Goal: Task Accomplishment & Management: Complete application form

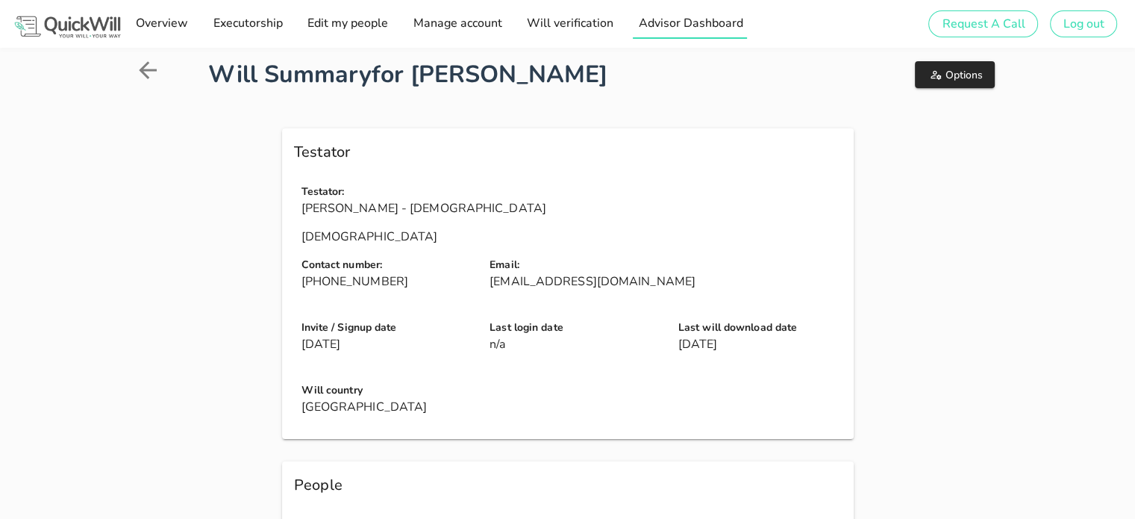
click at [687, 28] on span "Advisor Dashboard" at bounding box center [689, 23] width 105 height 16
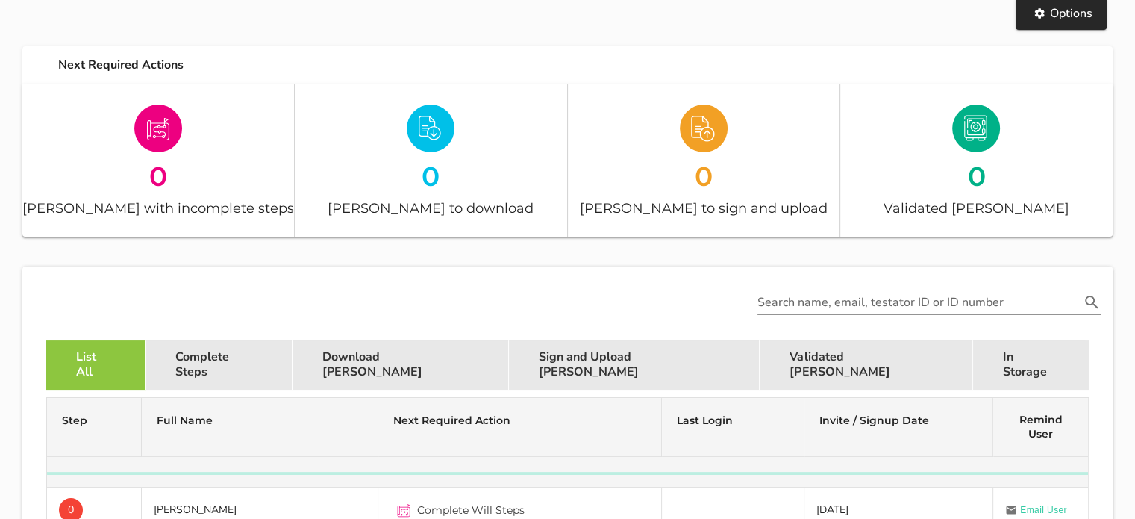
scroll to position [155, 0]
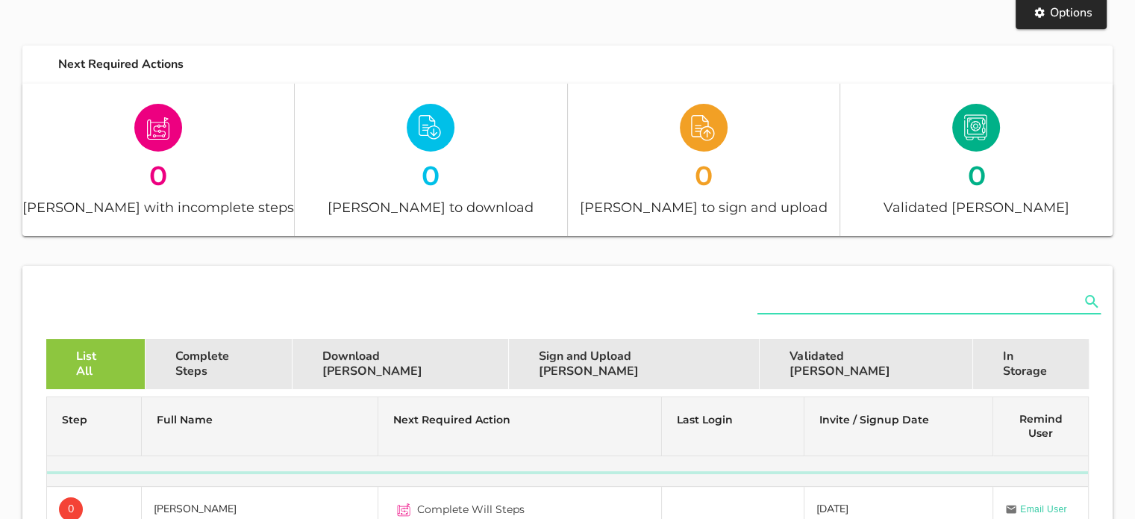
click at [845, 312] on input "text" at bounding box center [919, 302] width 322 height 24
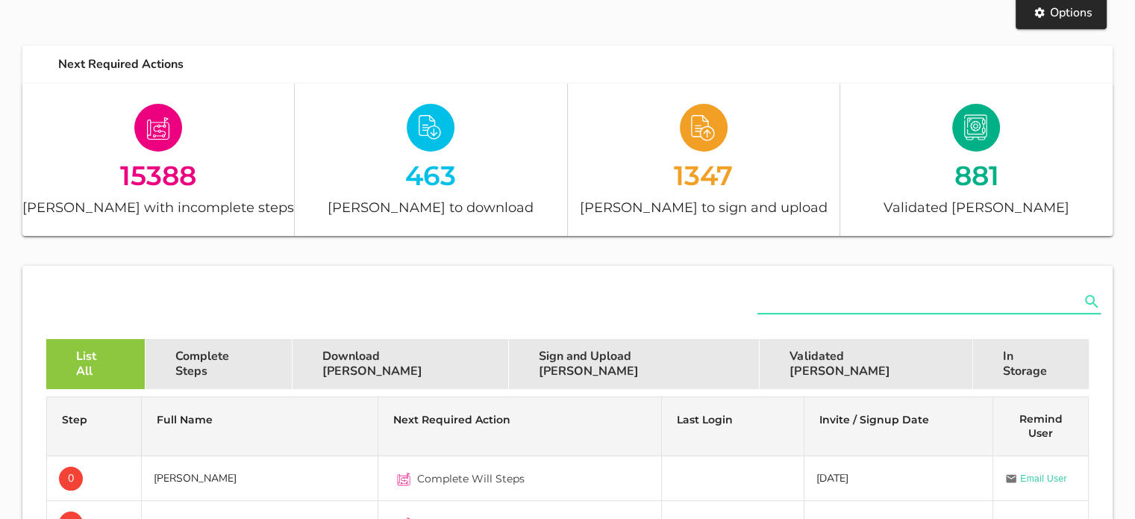
paste input "Ngwanalekwa [PERSON_NAME]"
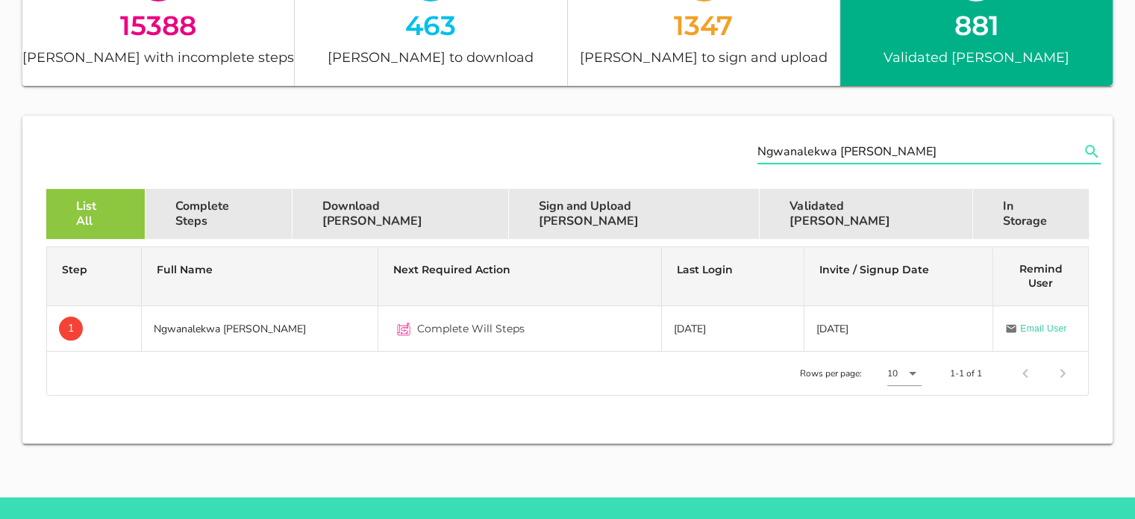
scroll to position [306, 0]
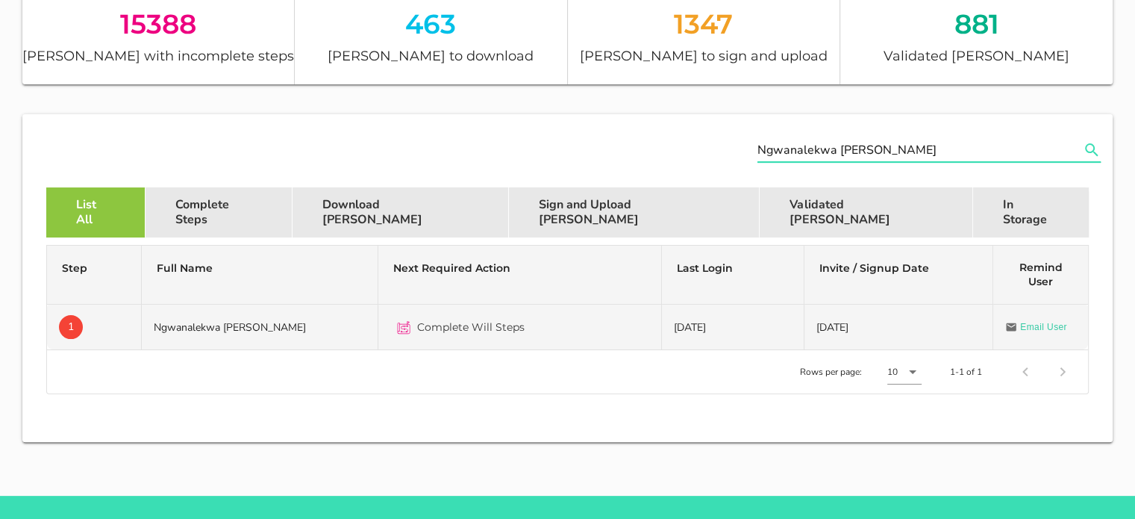
type input "Ngwanalekwa [PERSON_NAME]"
click at [284, 318] on td "Ngwanalekwa [PERSON_NAME]" at bounding box center [260, 327] width 237 height 45
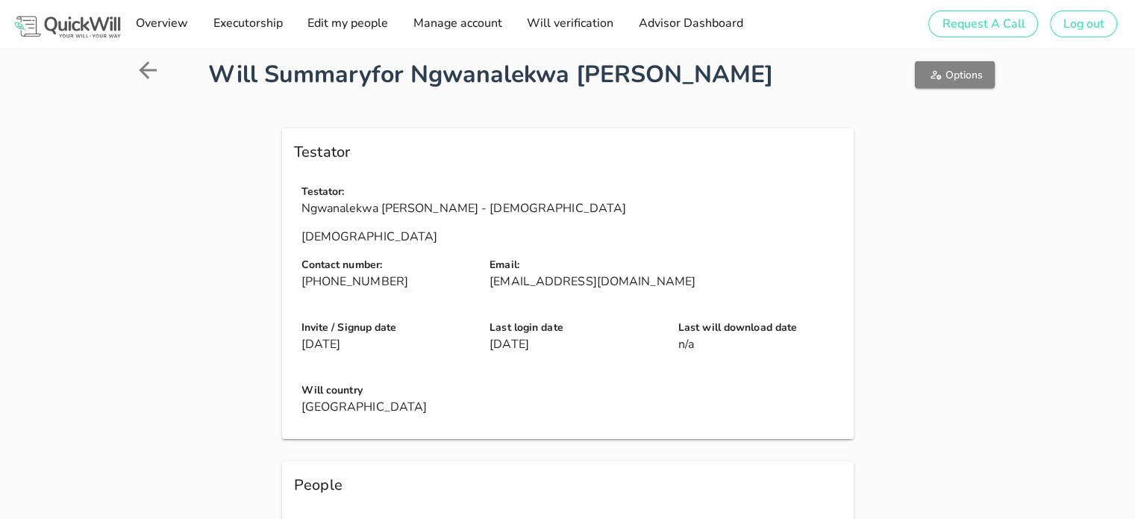
click at [952, 70] on span "Options" at bounding box center [955, 75] width 56 height 14
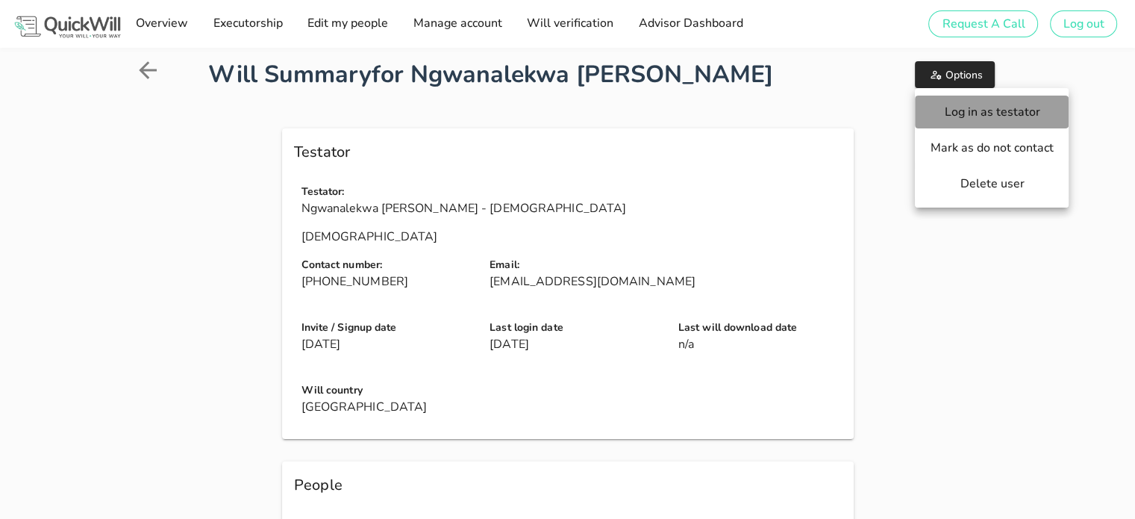
click at [943, 119] on span "Log in as testator" at bounding box center [992, 112] width 124 height 16
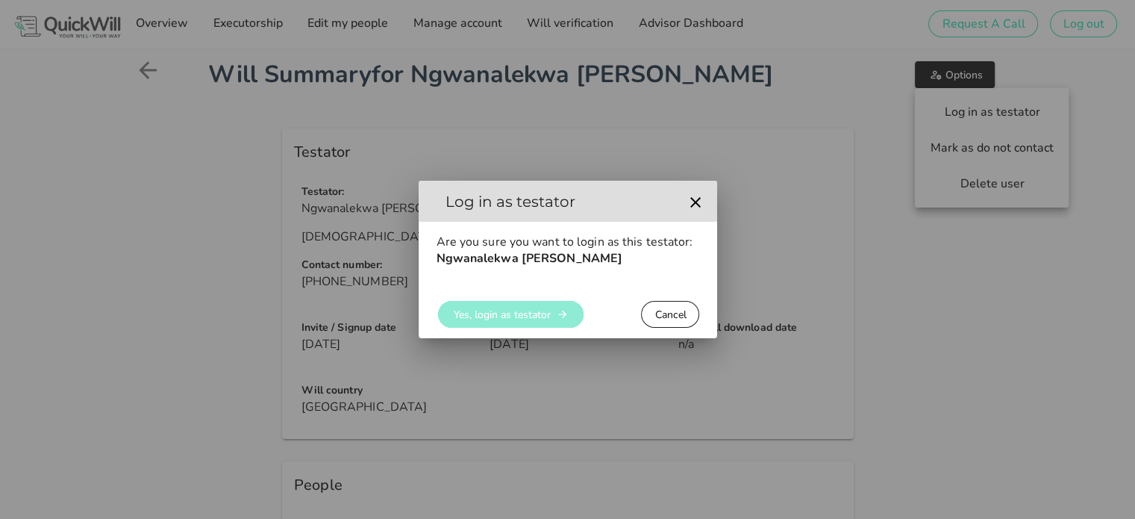
click at [519, 312] on span "Yes, login as testator" at bounding box center [502, 315] width 98 height 14
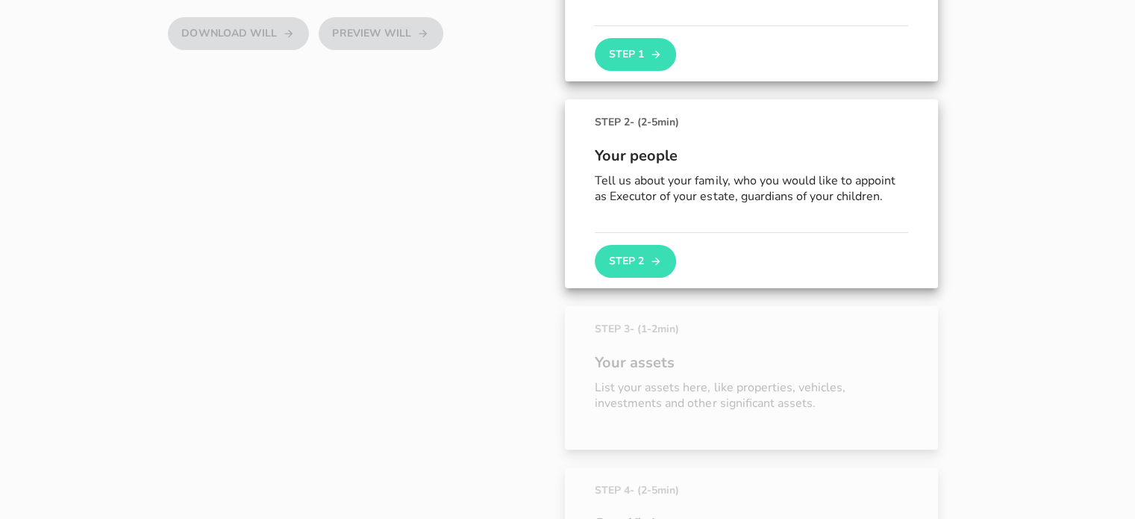
scroll to position [275, 0]
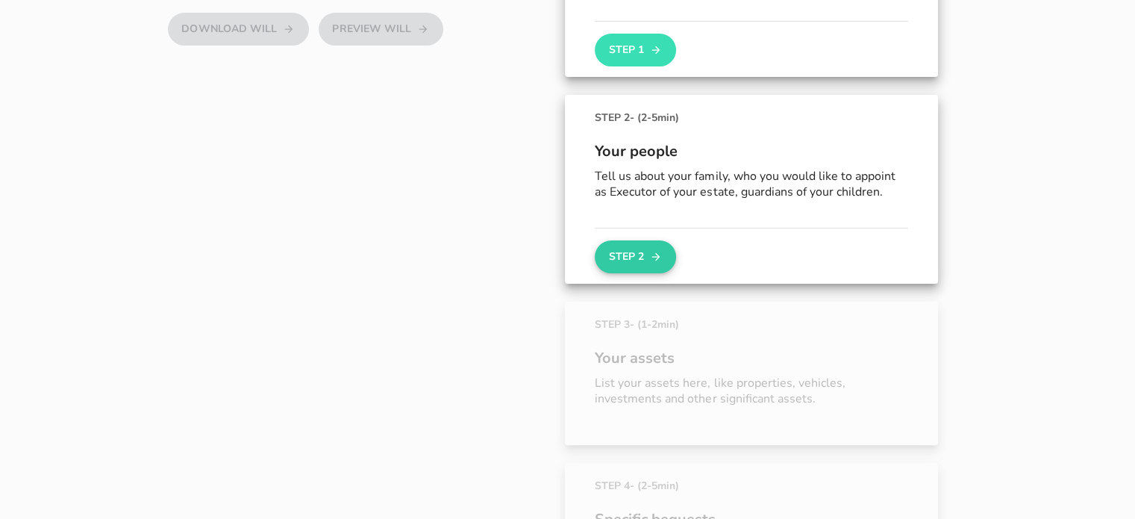
click at [646, 260] on button "Step 2" at bounding box center [635, 256] width 81 height 33
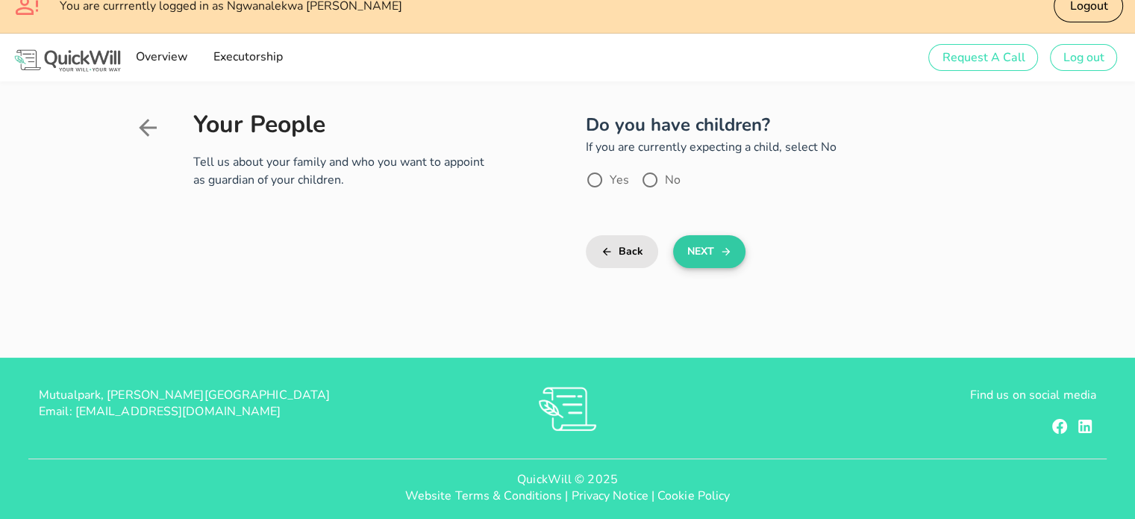
scroll to position [31, 0]
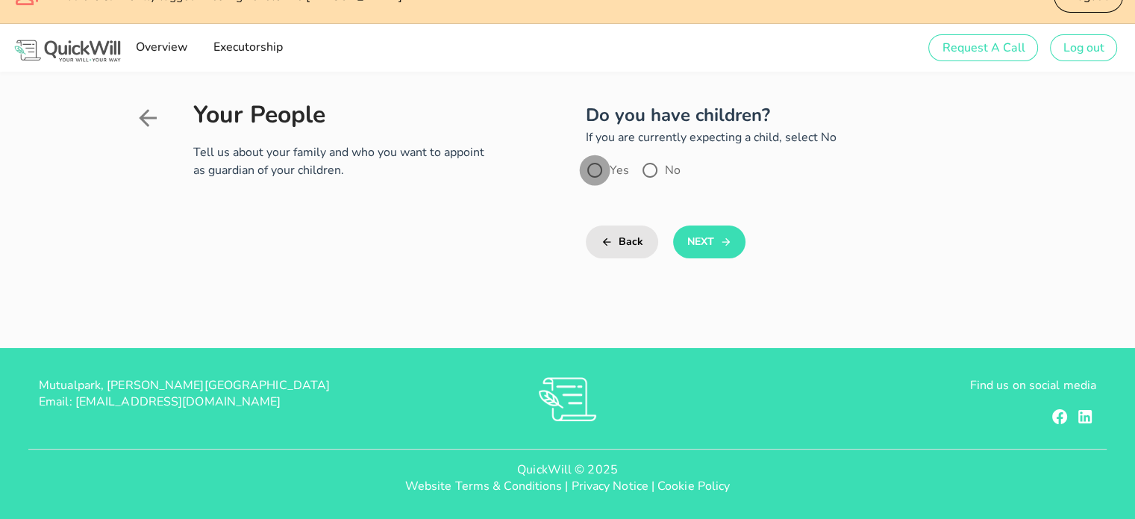
click at [593, 166] on div at bounding box center [594, 169] width 25 height 25
radio input "true"
click at [721, 233] on icon "submit" at bounding box center [726, 242] width 12 height 18
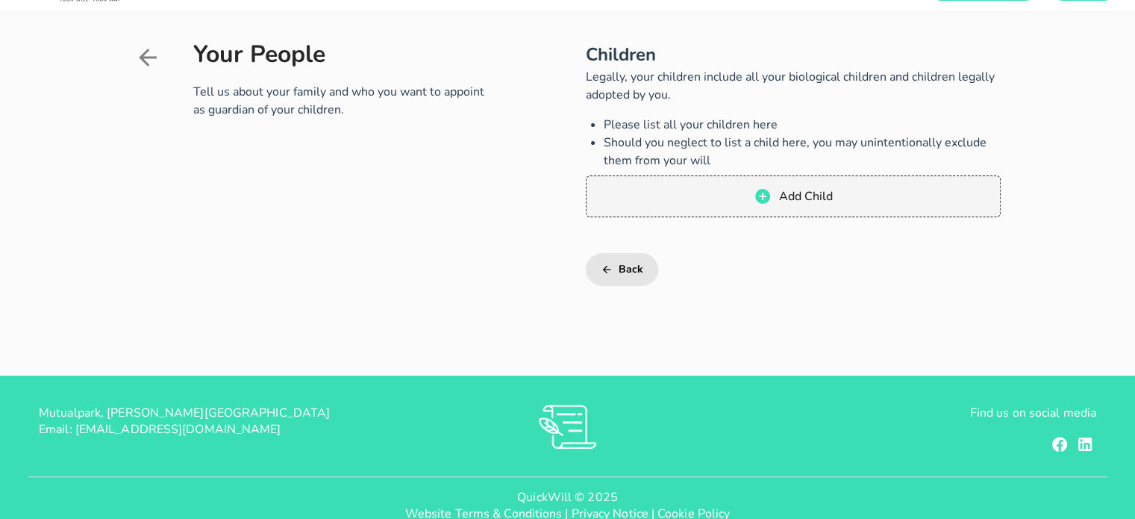
scroll to position [93, 0]
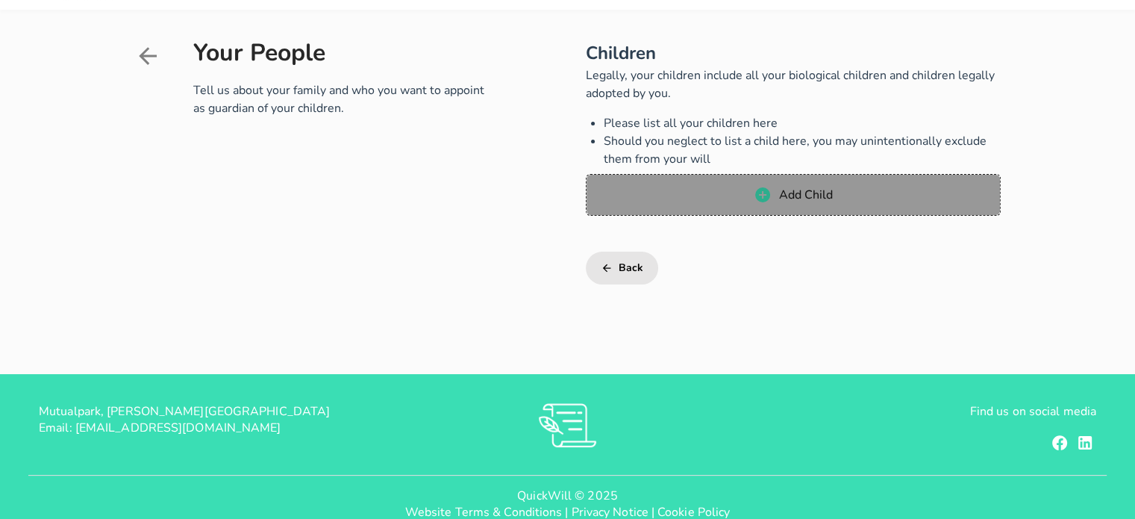
click at [678, 196] on span "Add Child" at bounding box center [793, 195] width 384 height 18
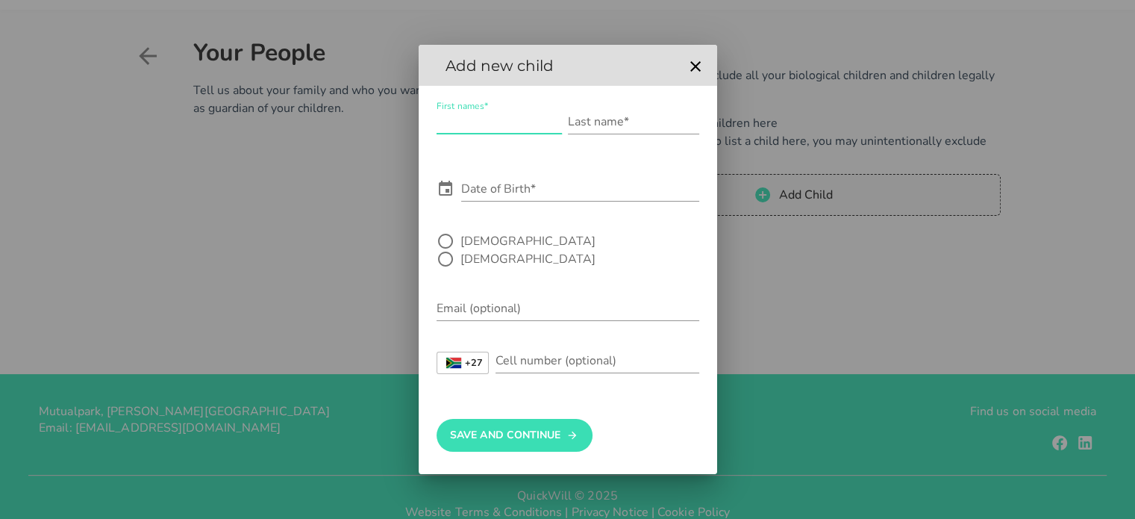
click at [484, 130] on input "First names*" at bounding box center [499, 122] width 125 height 24
type input "Mathapelo [PERSON_NAME]"
click at [613, 134] on input "Last name*" at bounding box center [633, 122] width 131 height 24
type input "Lebotsa"
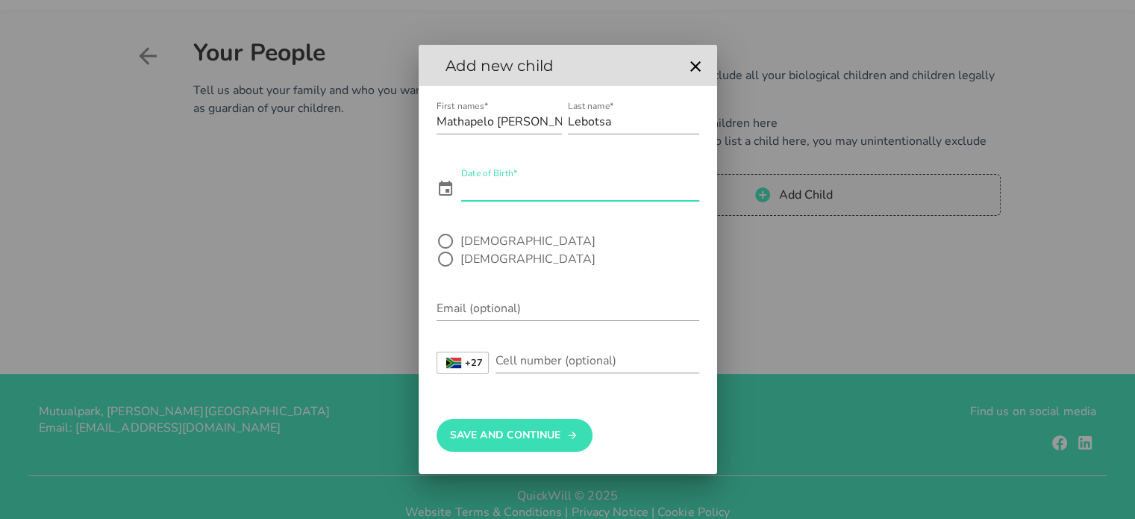
click at [518, 199] on input "Date of Birth*" at bounding box center [580, 189] width 238 height 24
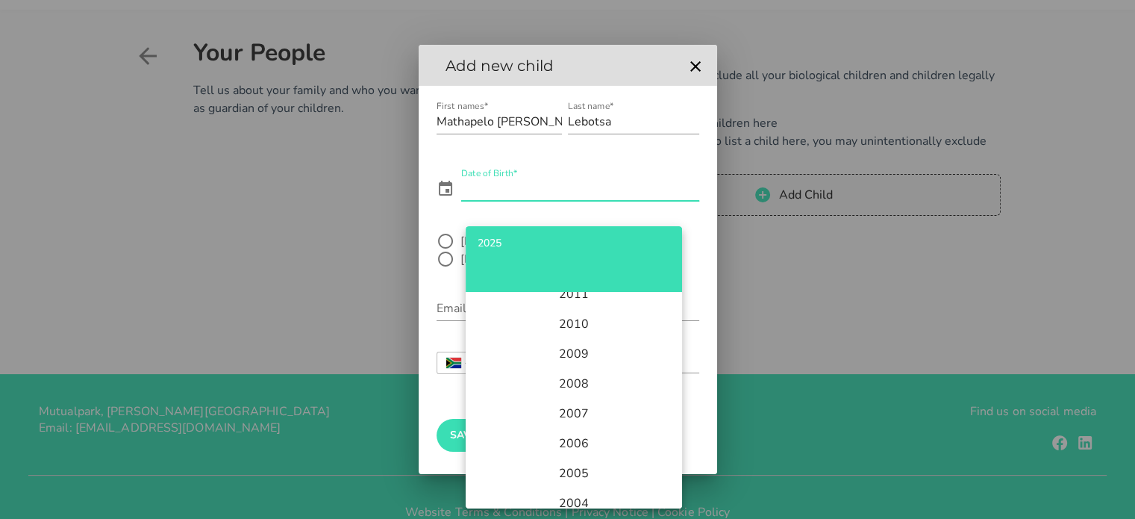
scroll to position [445, 0]
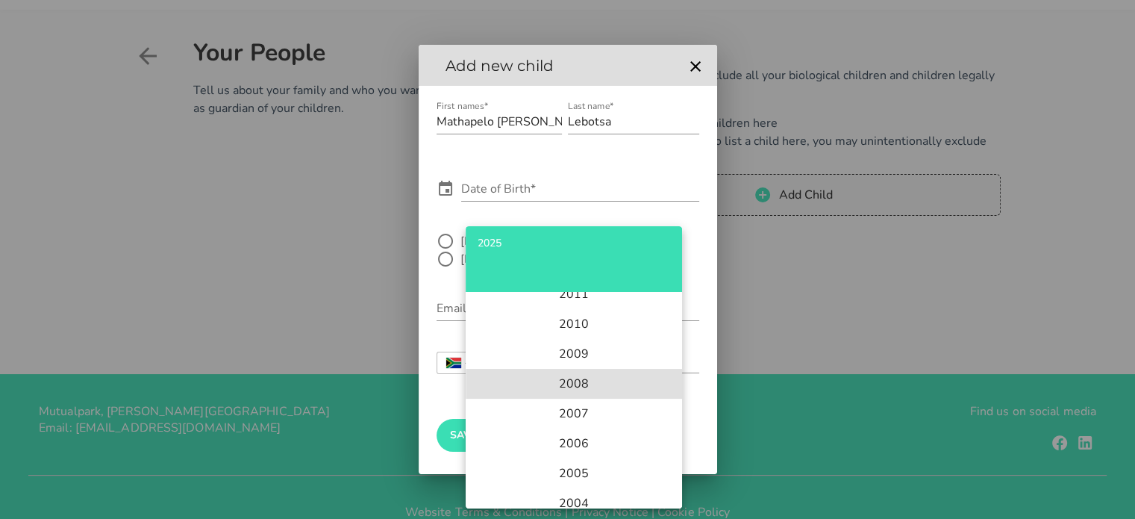
click at [582, 378] on li "2008" at bounding box center [574, 384] width 216 height 30
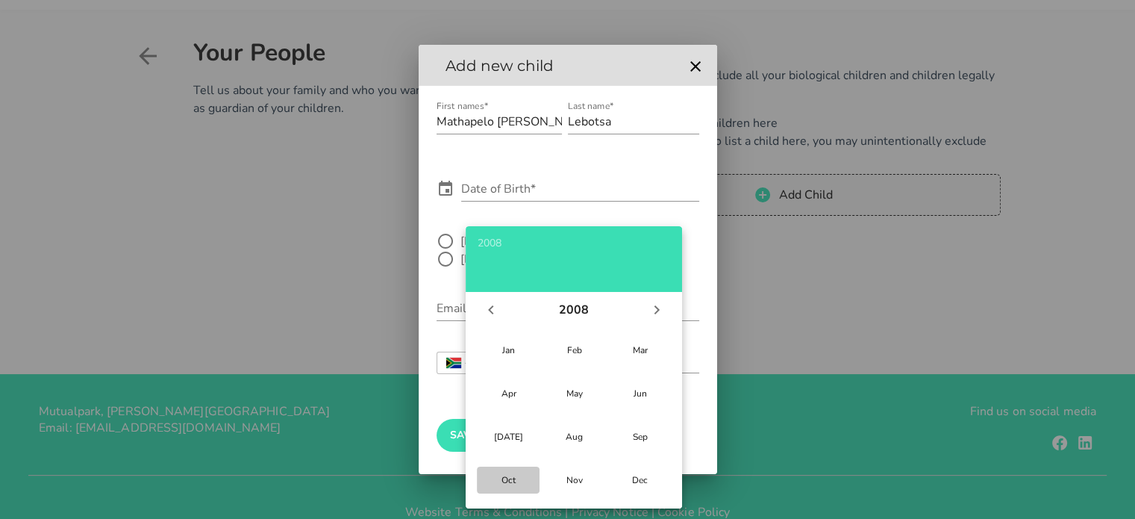
click at [501, 479] on div "Oct" at bounding box center [508, 480] width 39 height 12
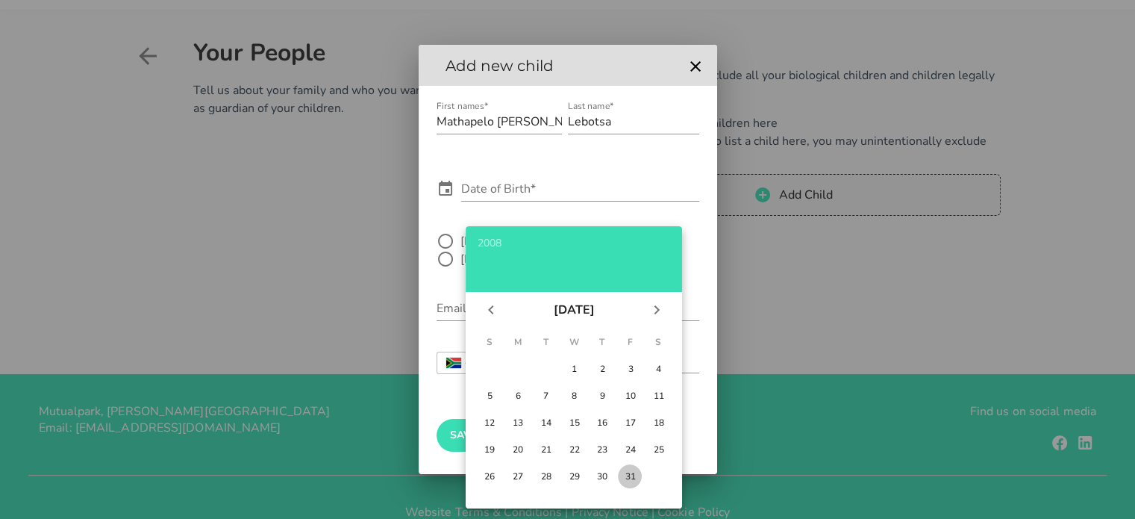
click at [628, 477] on div "31" at bounding box center [630, 476] width 15 height 12
type input "[DATE]"
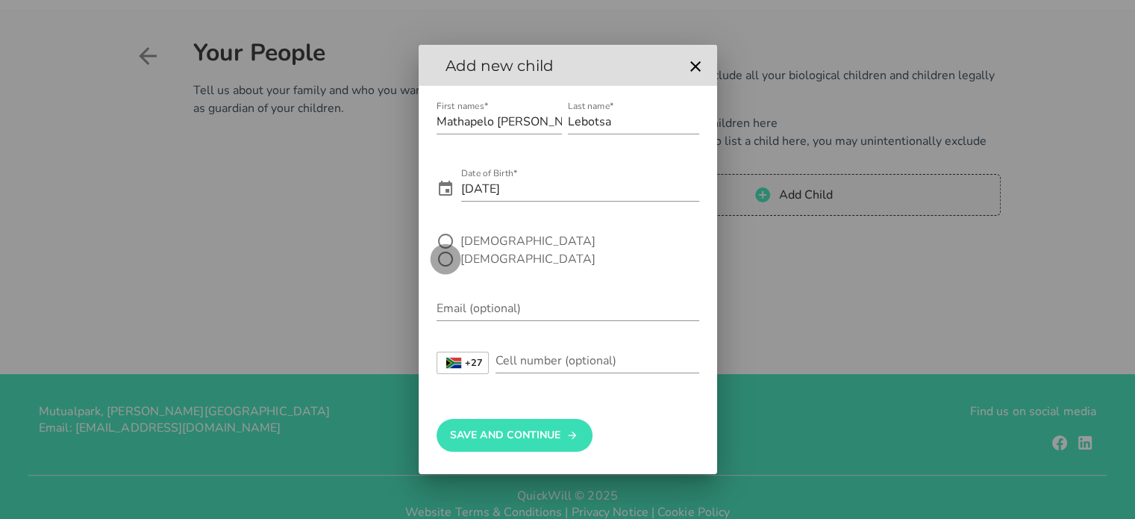
click at [458, 251] on div at bounding box center [445, 258] width 25 height 25
radio input "true"
click at [544, 128] on input "Mathapelo [PERSON_NAME]" at bounding box center [499, 122] width 125 height 24
type input "Mathapelo Angel"
click at [536, 356] on input "Cell number (optional)" at bounding box center [598, 361] width 204 height 24
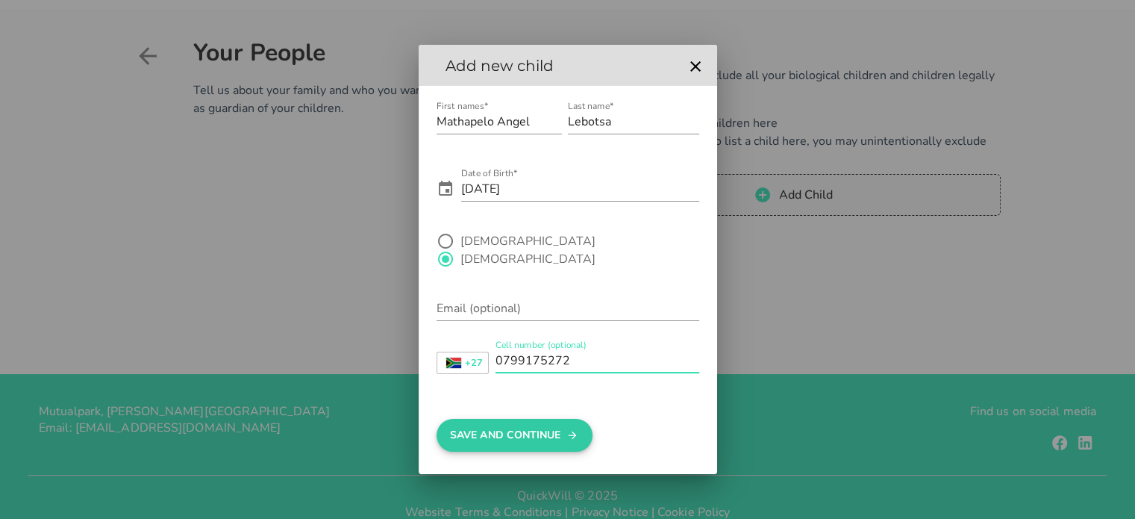
type input "0799175272"
click at [561, 430] on button "Save And Continue" at bounding box center [515, 435] width 156 height 33
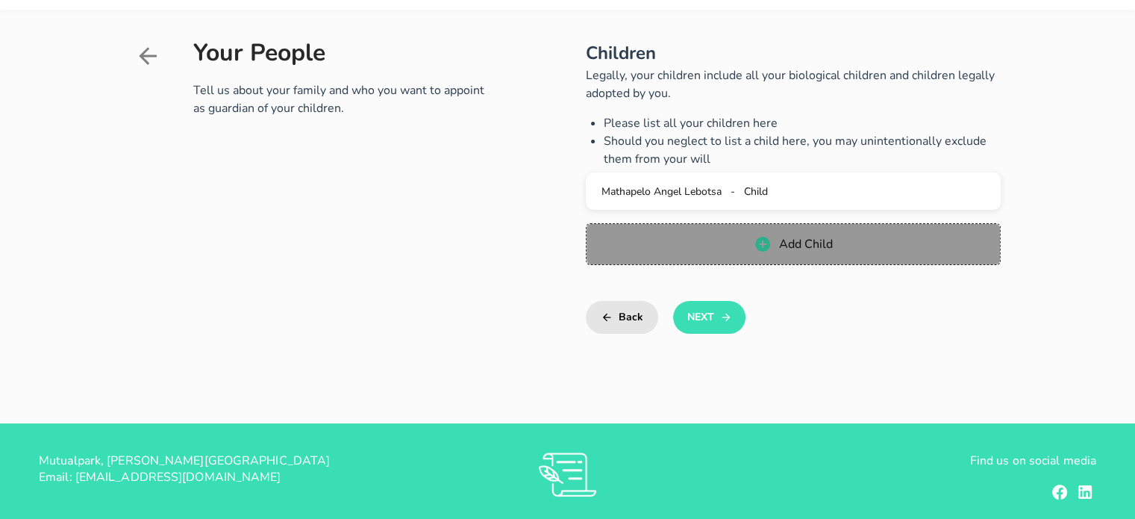
click at [714, 246] on span "Add Child" at bounding box center [793, 244] width 384 height 18
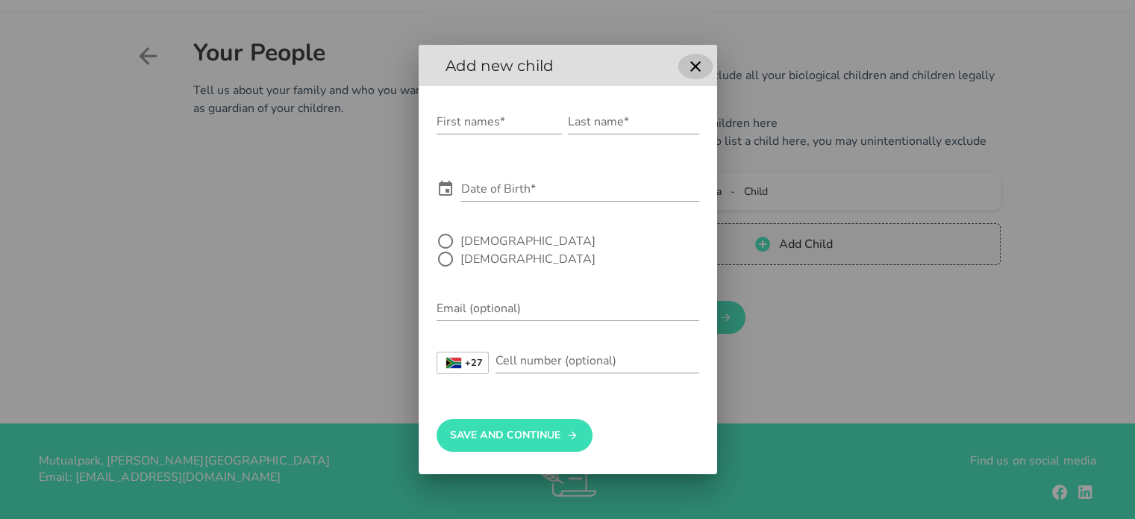
click at [699, 75] on icon "button" at bounding box center [696, 66] width 18 height 18
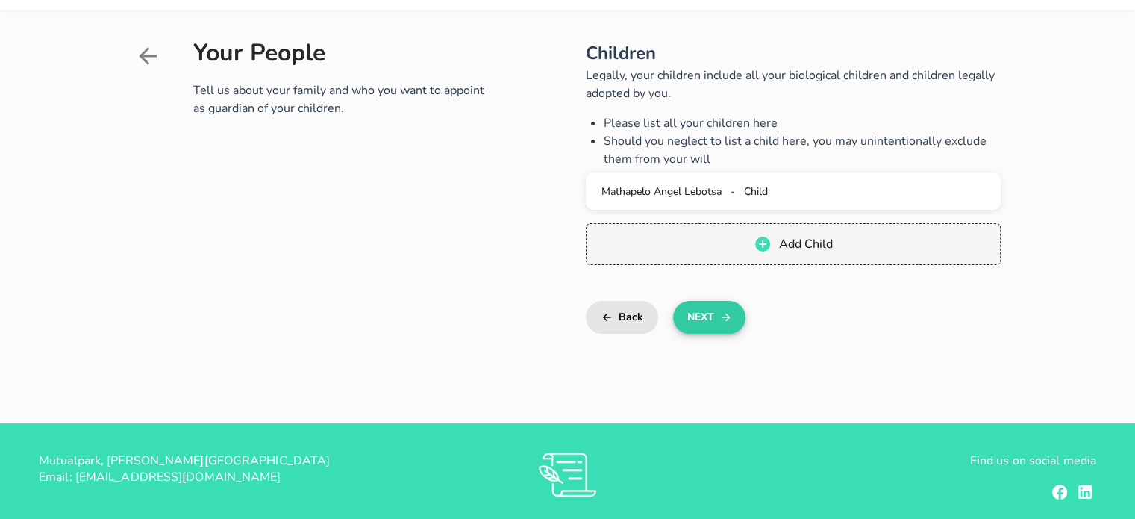
click at [714, 305] on button "Next" at bounding box center [709, 317] width 72 height 33
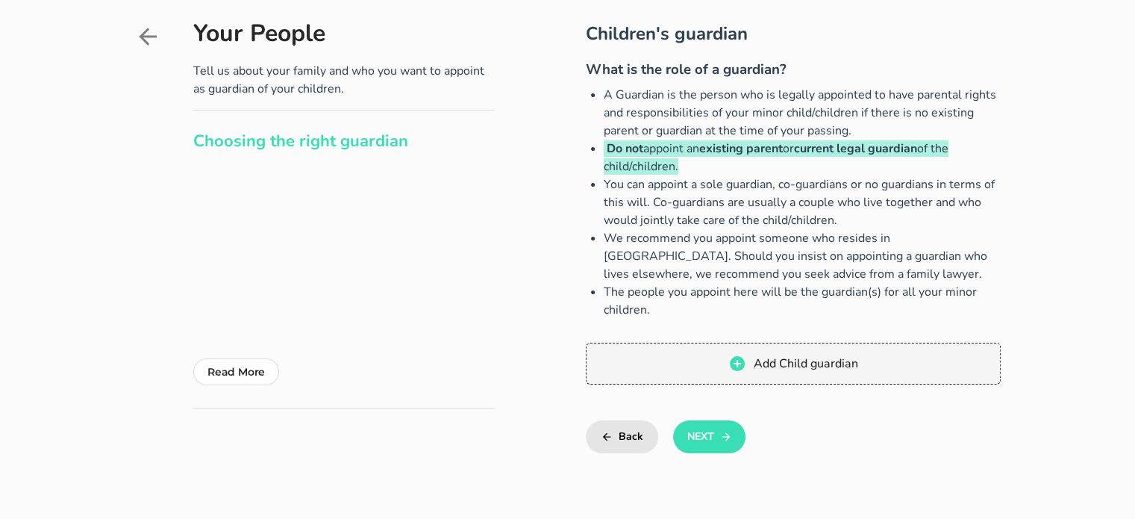
scroll to position [113, 0]
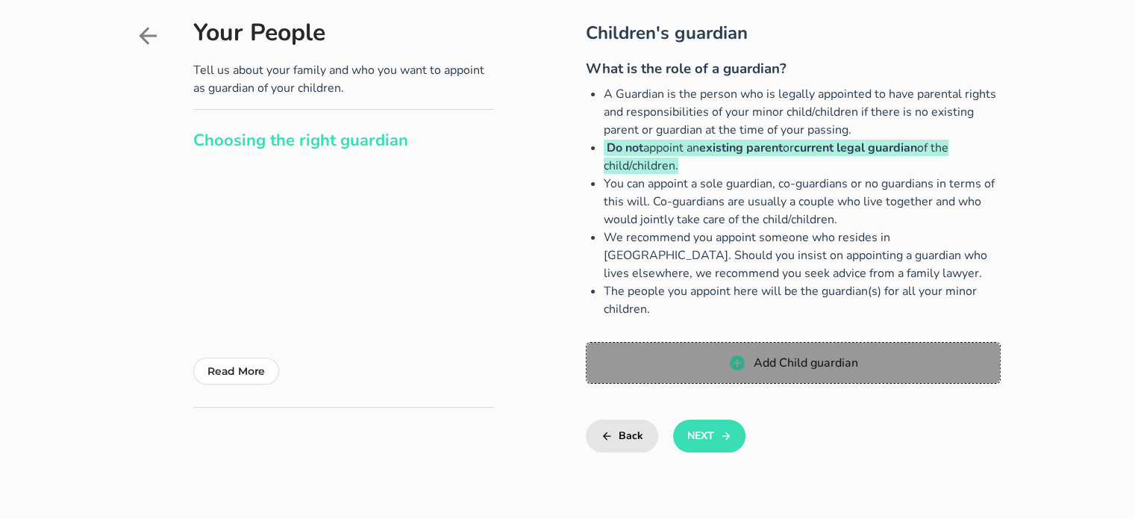
click at [743, 359] on icon "button" at bounding box center [737, 362] width 15 height 15
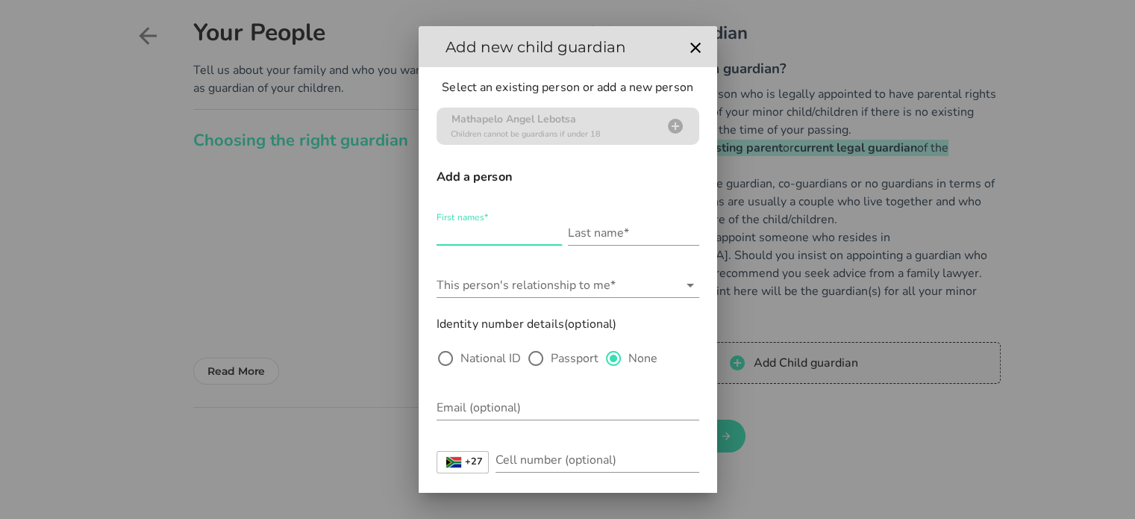
click at [505, 237] on input "First names*" at bounding box center [499, 233] width 125 height 24
type input "e"
type input "[PERSON_NAME]"
click at [591, 230] on input "Last name*" at bounding box center [633, 233] width 131 height 24
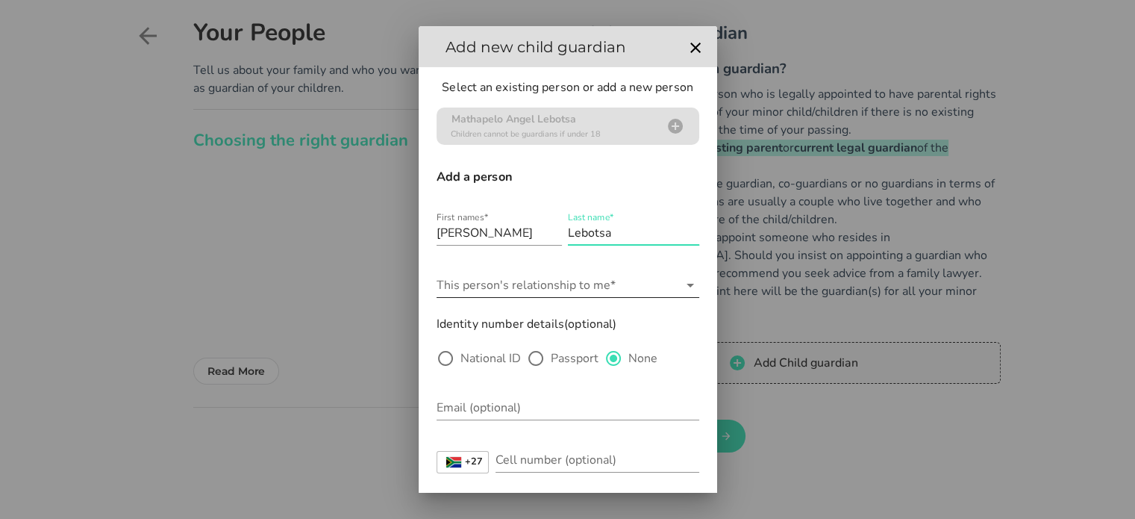
type input "Lebotsa"
click at [566, 288] on input "This person's relationship to me*" at bounding box center [558, 285] width 242 height 24
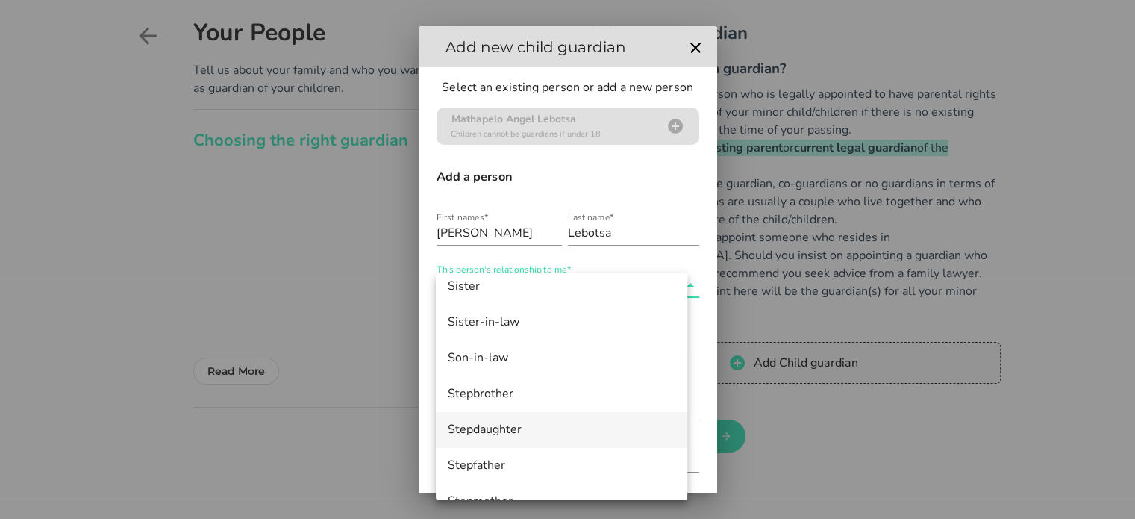
scroll to position [869, 0]
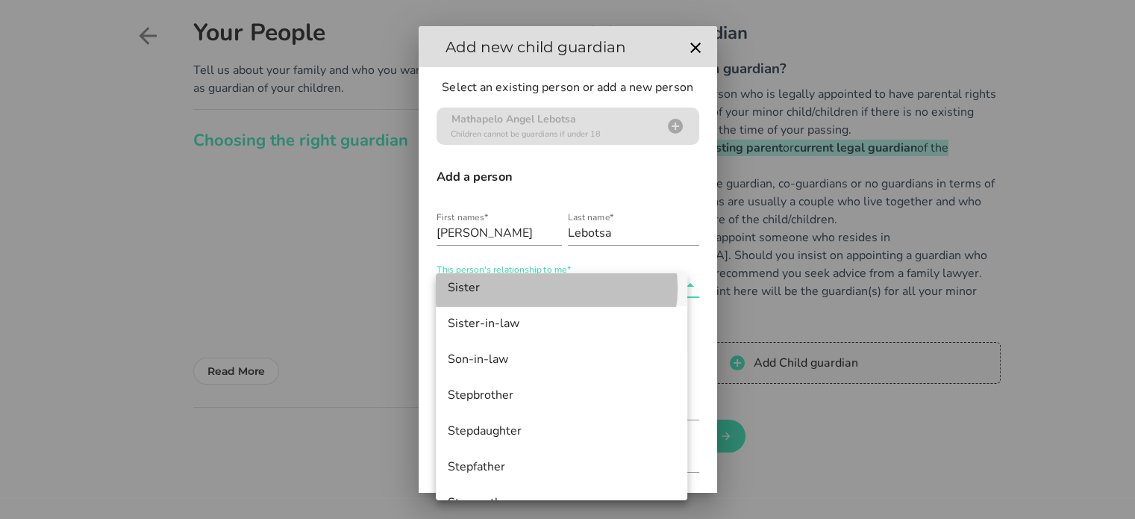
click at [479, 287] on div "Sister" at bounding box center [562, 288] width 228 height 14
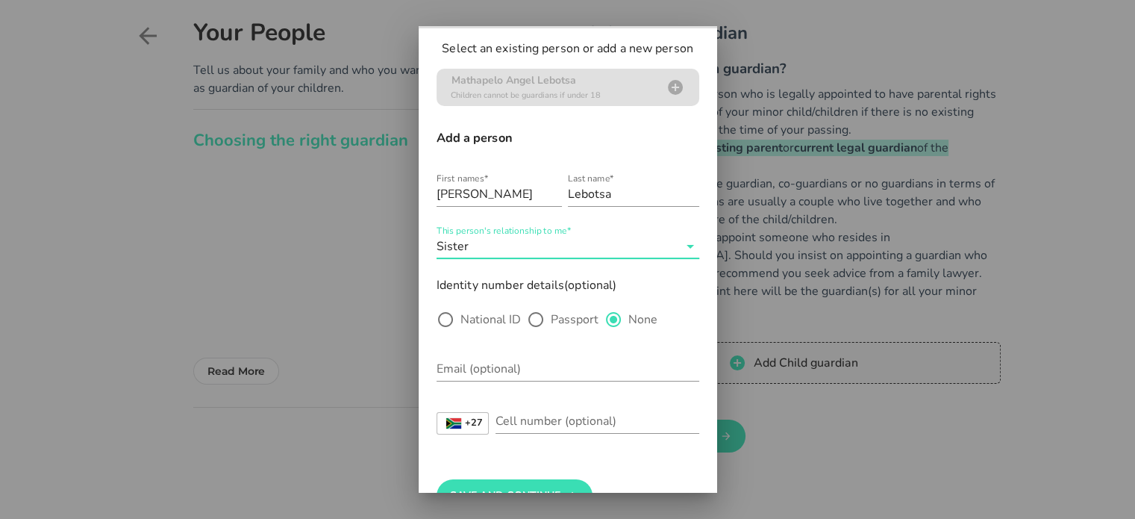
scroll to position [79, 0]
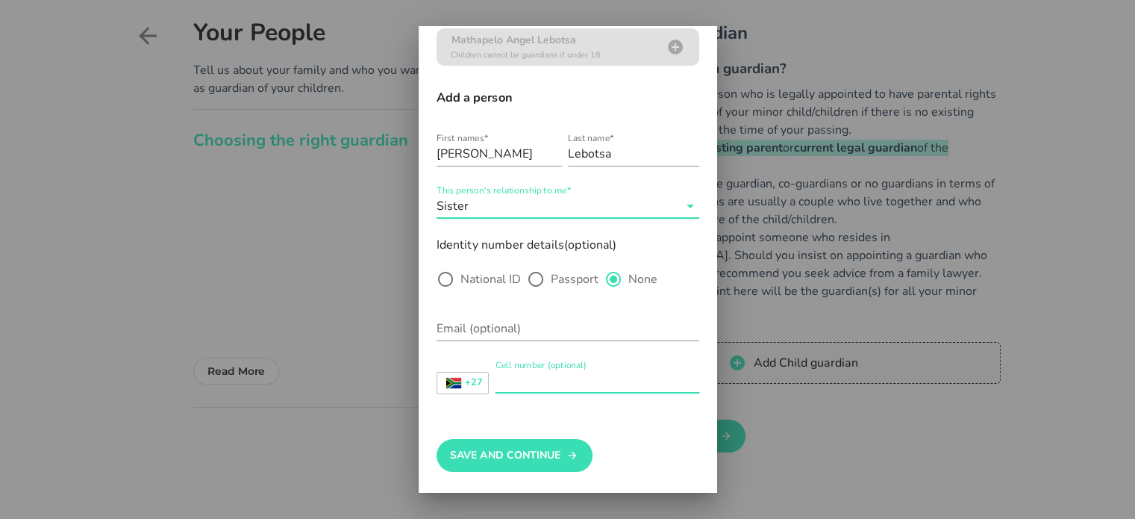
click at [509, 374] on input "Cell number (optional)" at bounding box center [598, 381] width 204 height 24
type input "0647436562"
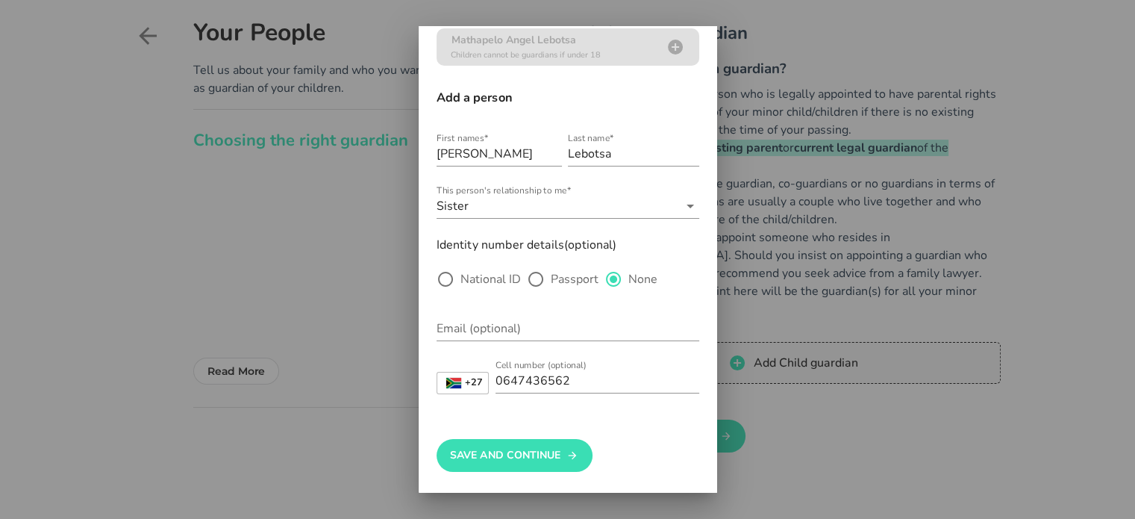
click at [505, 437] on div "Save And Continue" at bounding box center [568, 445] width 263 height 73
click at [531, 450] on button "Save And Continue" at bounding box center [515, 455] width 156 height 33
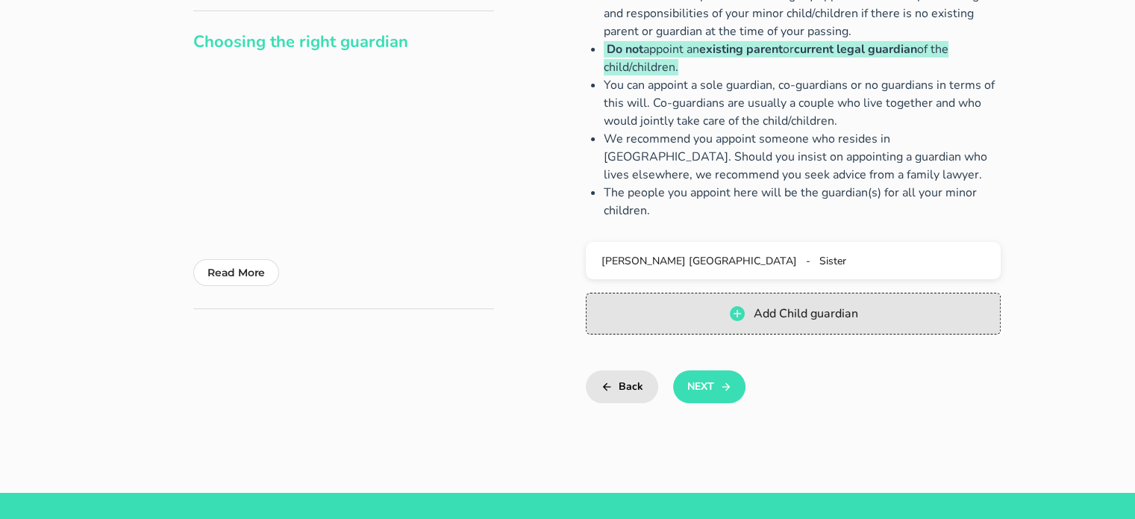
scroll to position [213, 0]
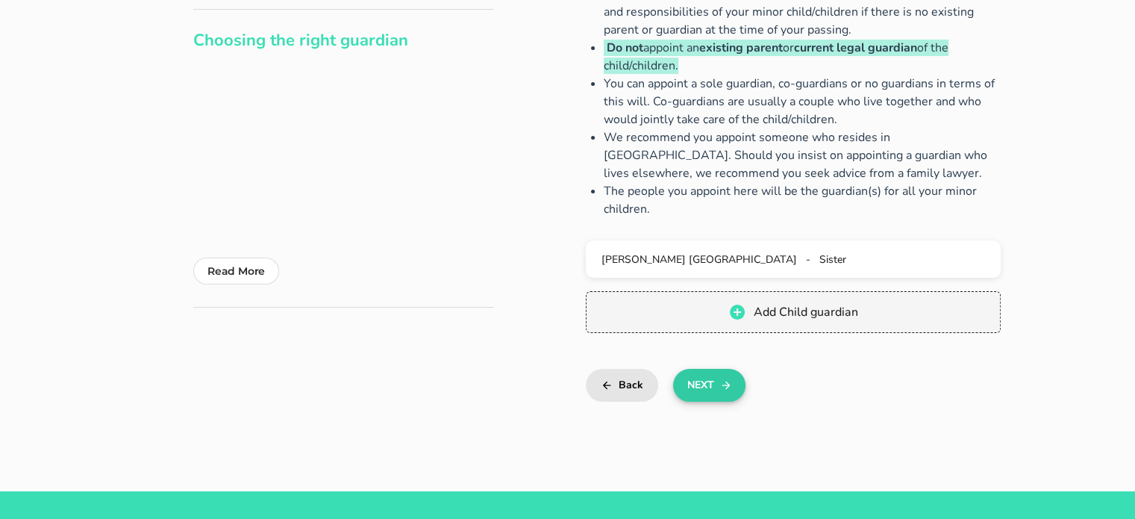
click at [702, 386] on button "Next" at bounding box center [709, 385] width 72 height 33
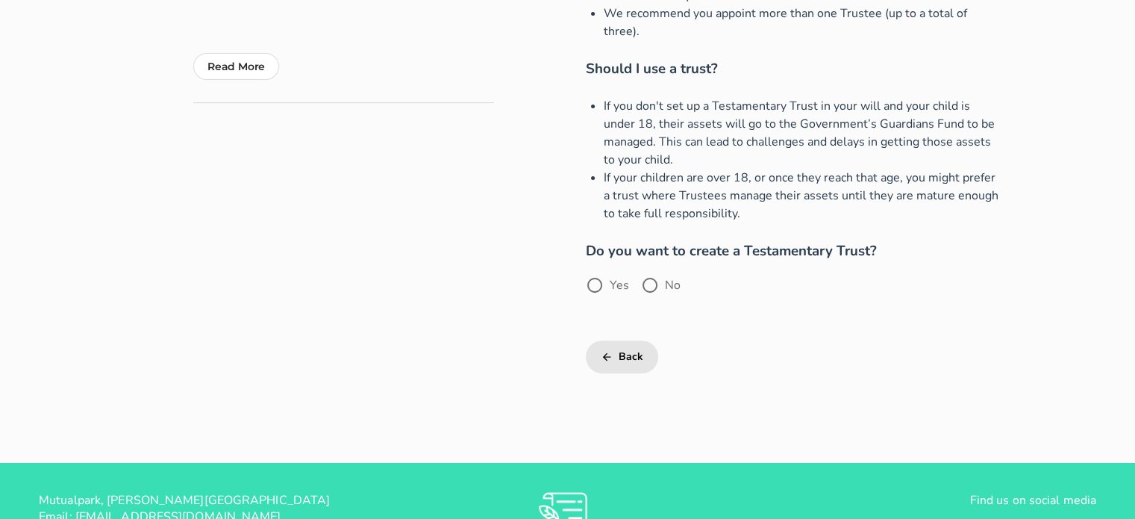
scroll to position [420, 0]
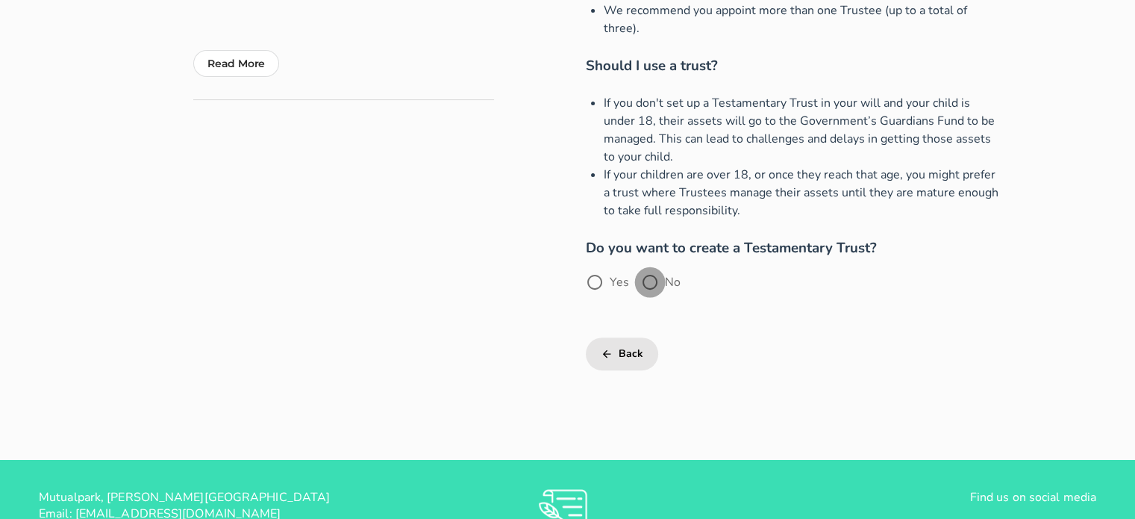
click at [655, 287] on div at bounding box center [649, 281] width 25 height 25
radio input "true"
click at [714, 351] on button "Next" at bounding box center [709, 353] width 72 height 33
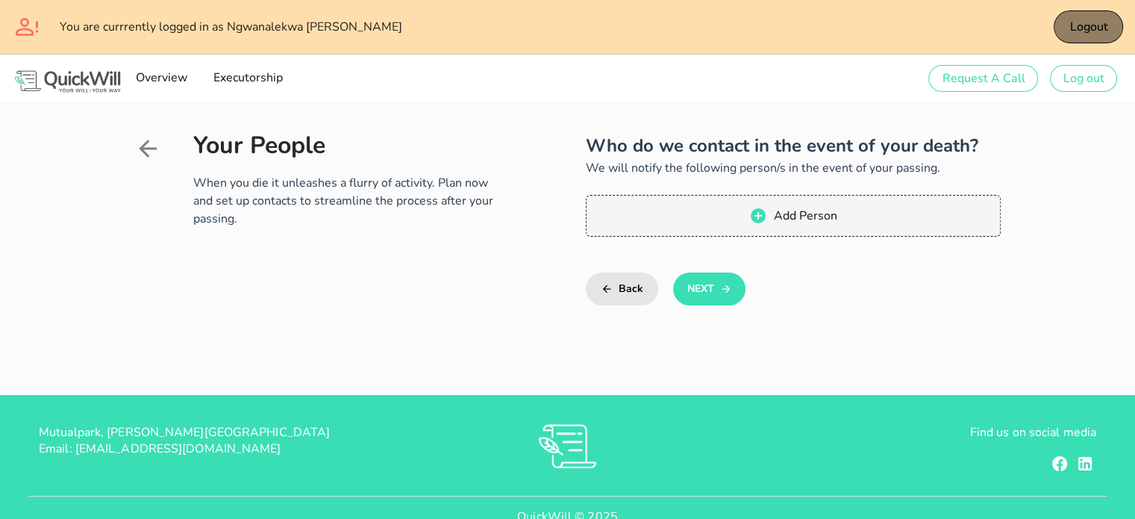
click at [1086, 29] on span "Logout" at bounding box center [1088, 27] width 39 height 16
